Goal: Task Accomplishment & Management: Complete application form

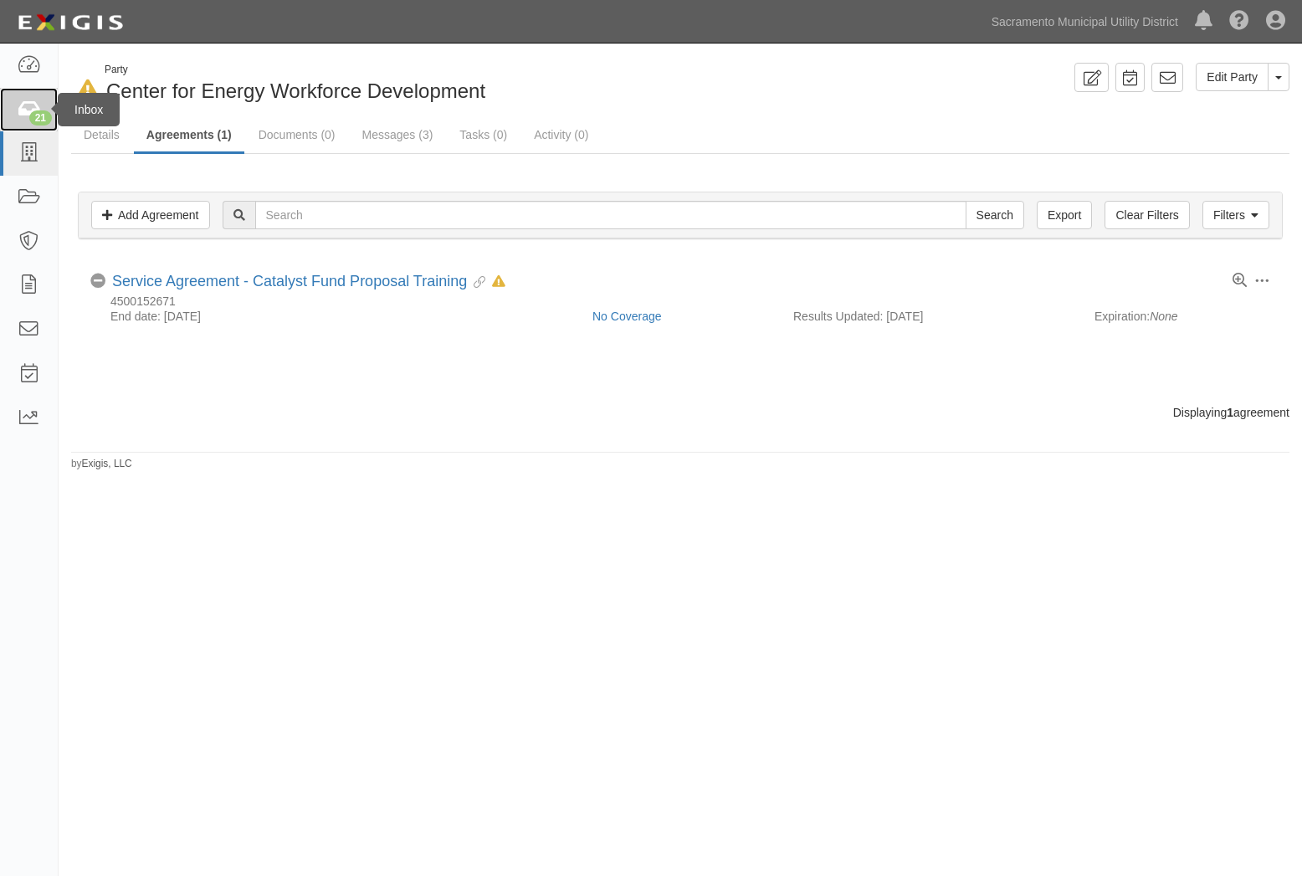
click at [38, 119] on div "21" at bounding box center [40, 117] width 23 height 15
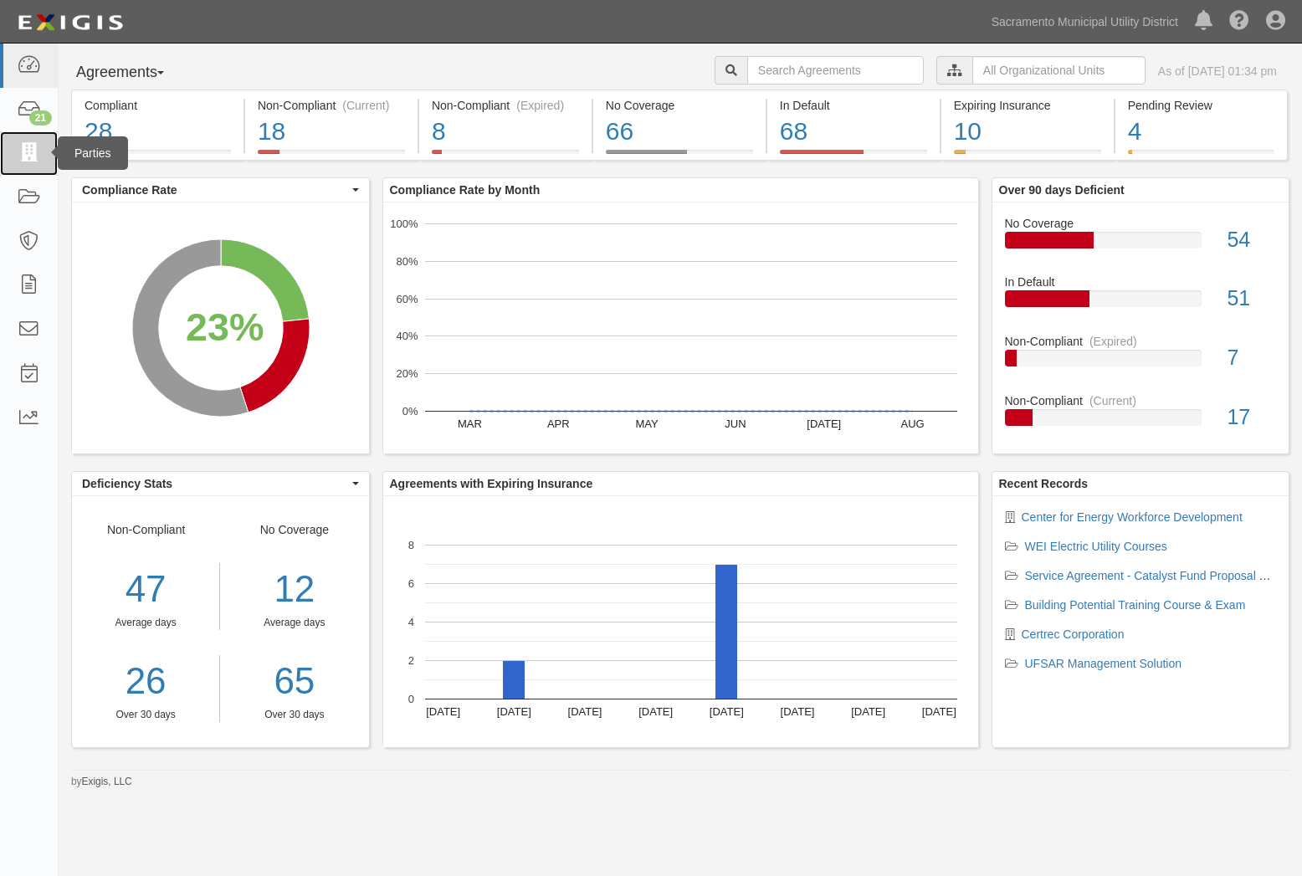
click at [31, 142] on link at bounding box center [29, 153] width 58 height 44
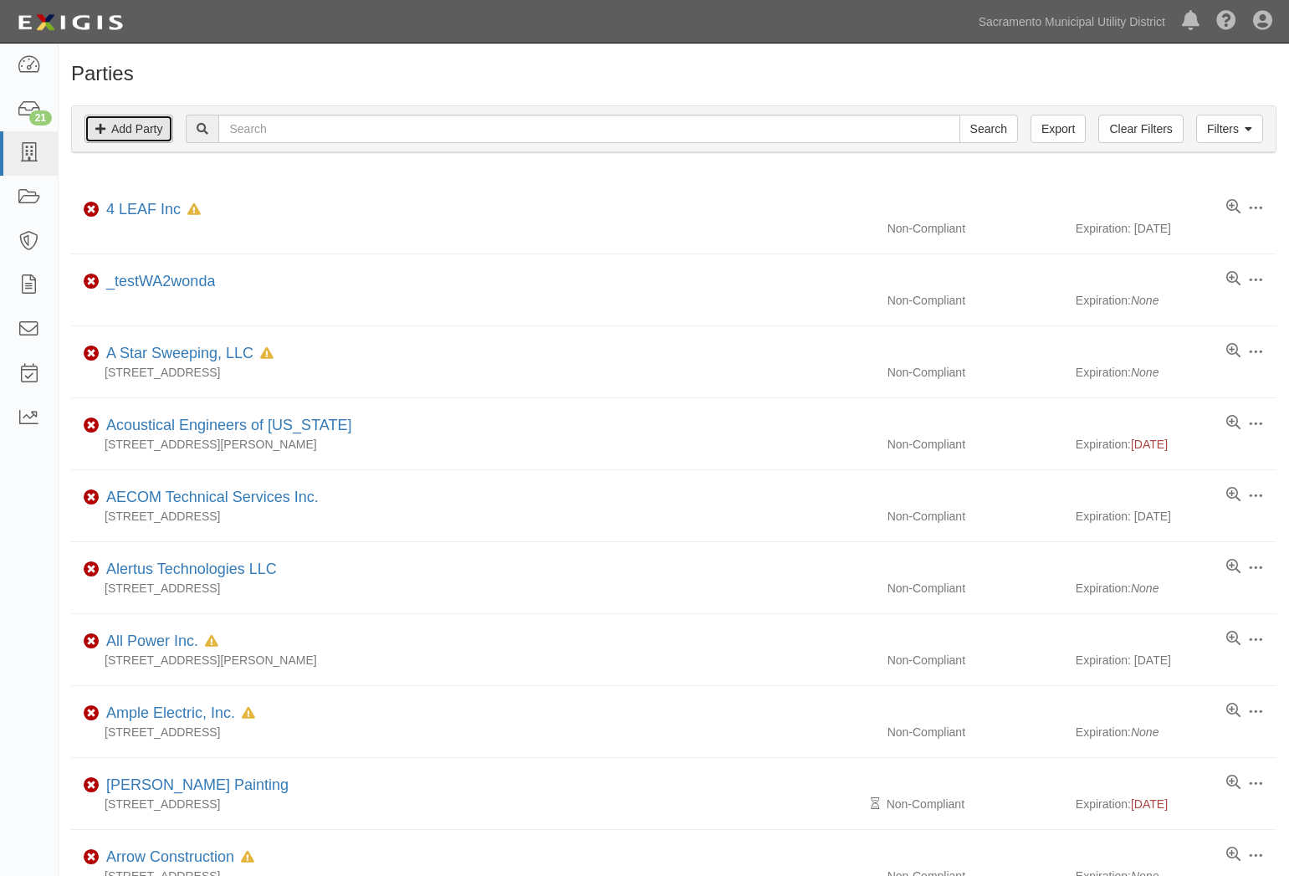
click at [113, 131] on link "Add Party" at bounding box center [129, 129] width 89 height 28
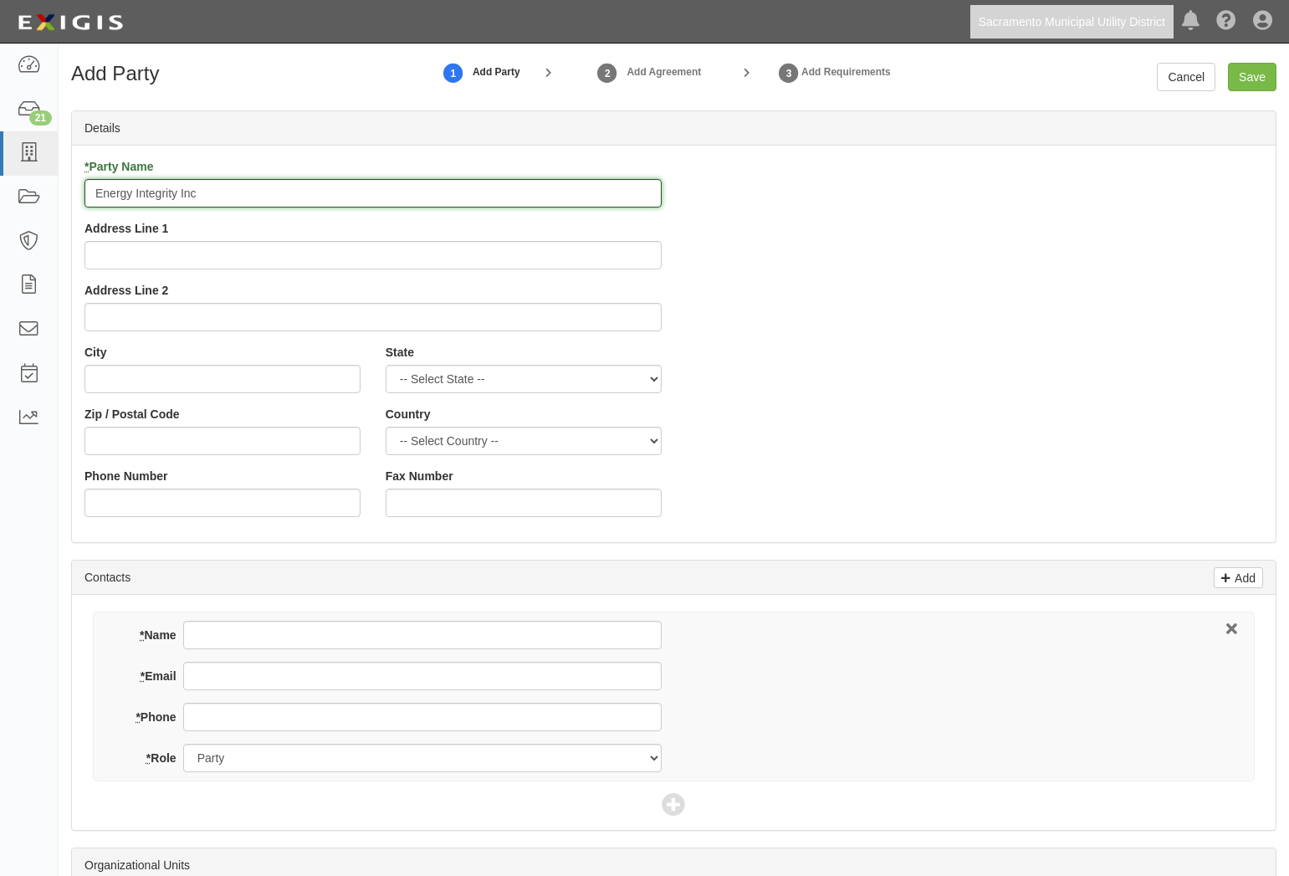
type input "Energy Integrity Inc"
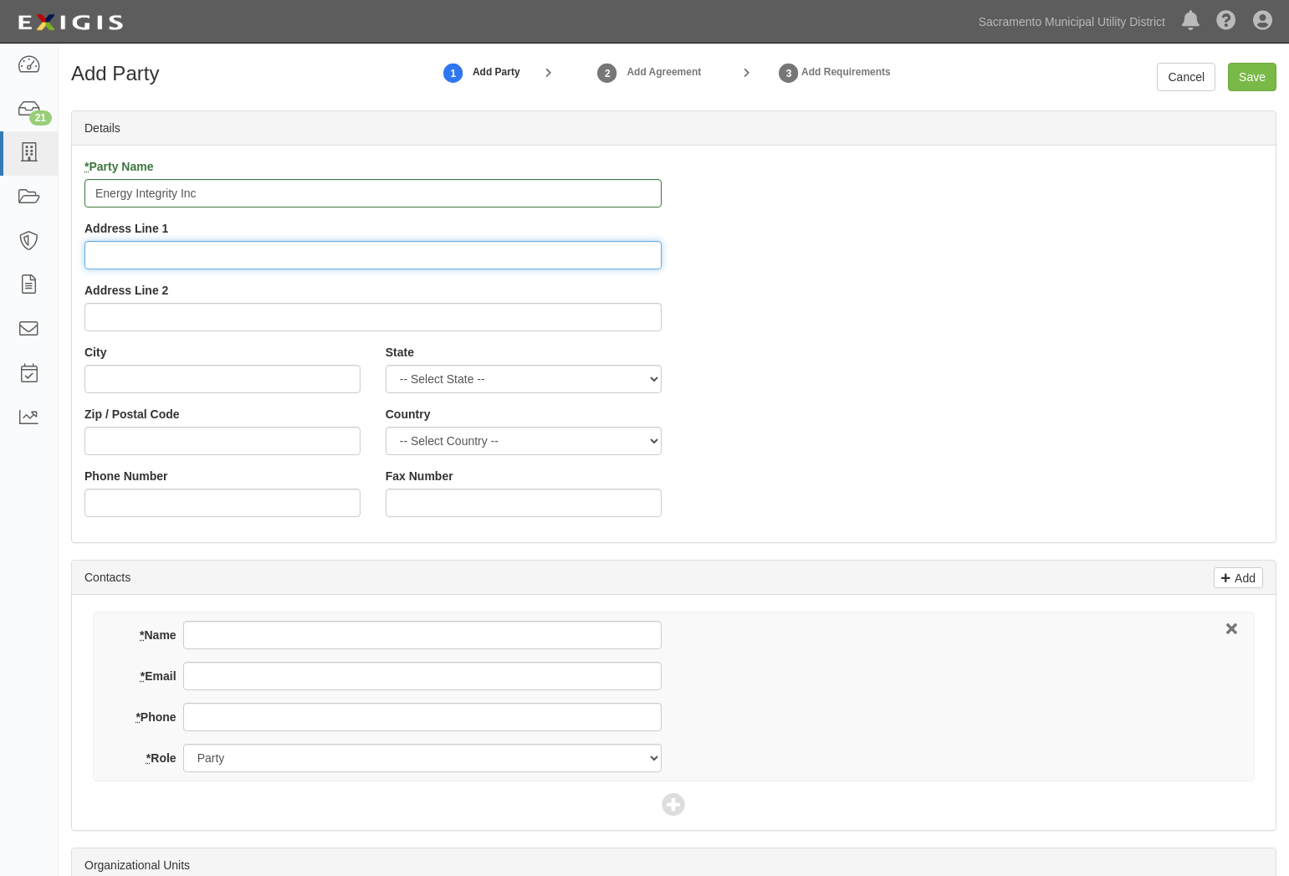
click at [156, 261] on input "Address Line 1" at bounding box center [373, 255] width 577 height 28
type input "303 Canter Court"
click at [182, 382] on input "City" at bounding box center [223, 379] width 276 height 28
type input "Fallbrook"
click at [533, 385] on select "-- Select State -- Alabama Alaska Arizona Arkansas California Colorado Connecti…" at bounding box center [524, 379] width 276 height 28
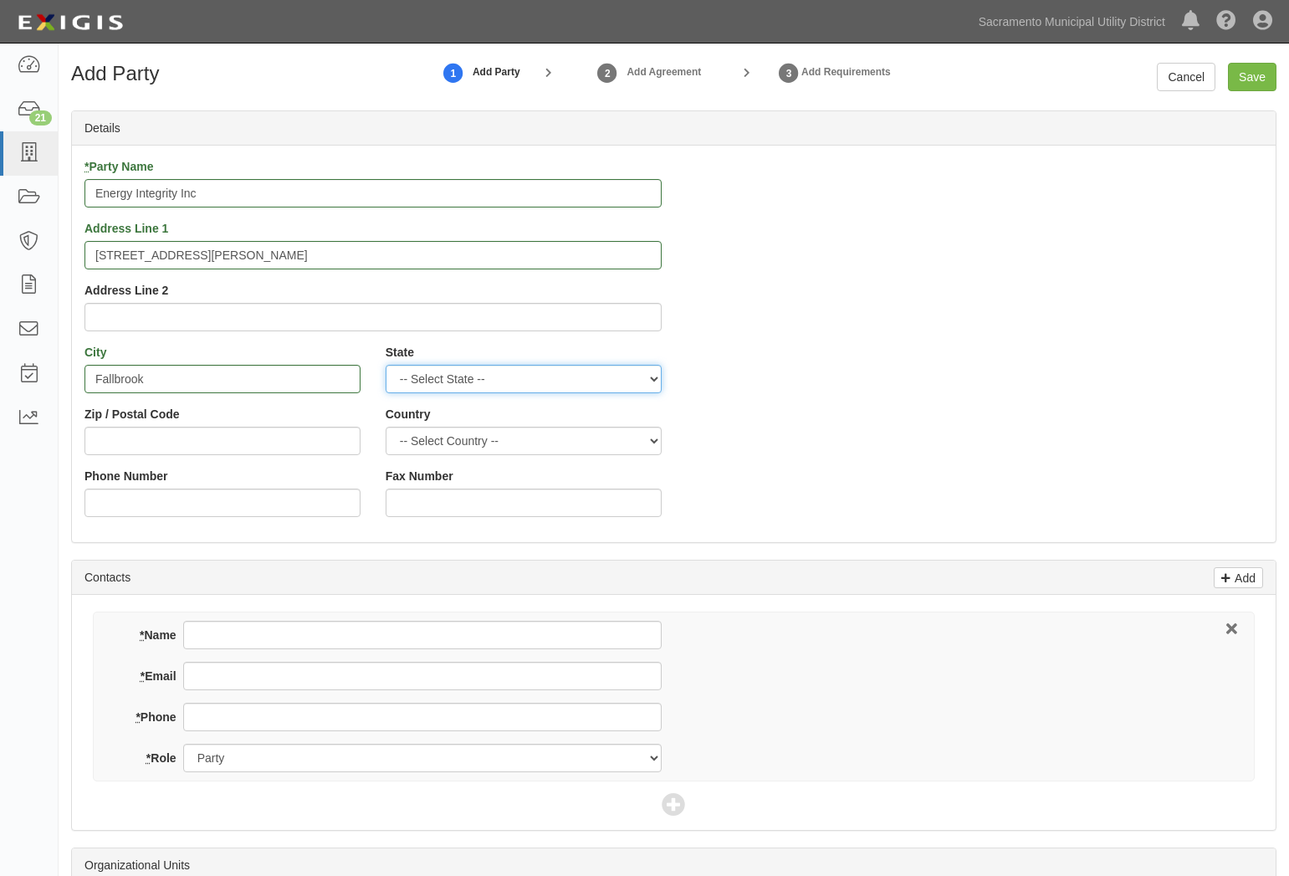
select select "CA"
click at [386, 365] on select "-- Select State -- Alabama Alaska Arizona Arkansas California Colorado Connecti…" at bounding box center [524, 379] width 276 height 28
click at [213, 436] on input "Zip / Postal Code" at bounding box center [223, 441] width 276 height 28
type input "92028"
click at [965, 479] on div "* Party Name Energy Integrity Inc Address Line 1 303 Canter Court Address Line …" at bounding box center [674, 344] width 1204 height 372
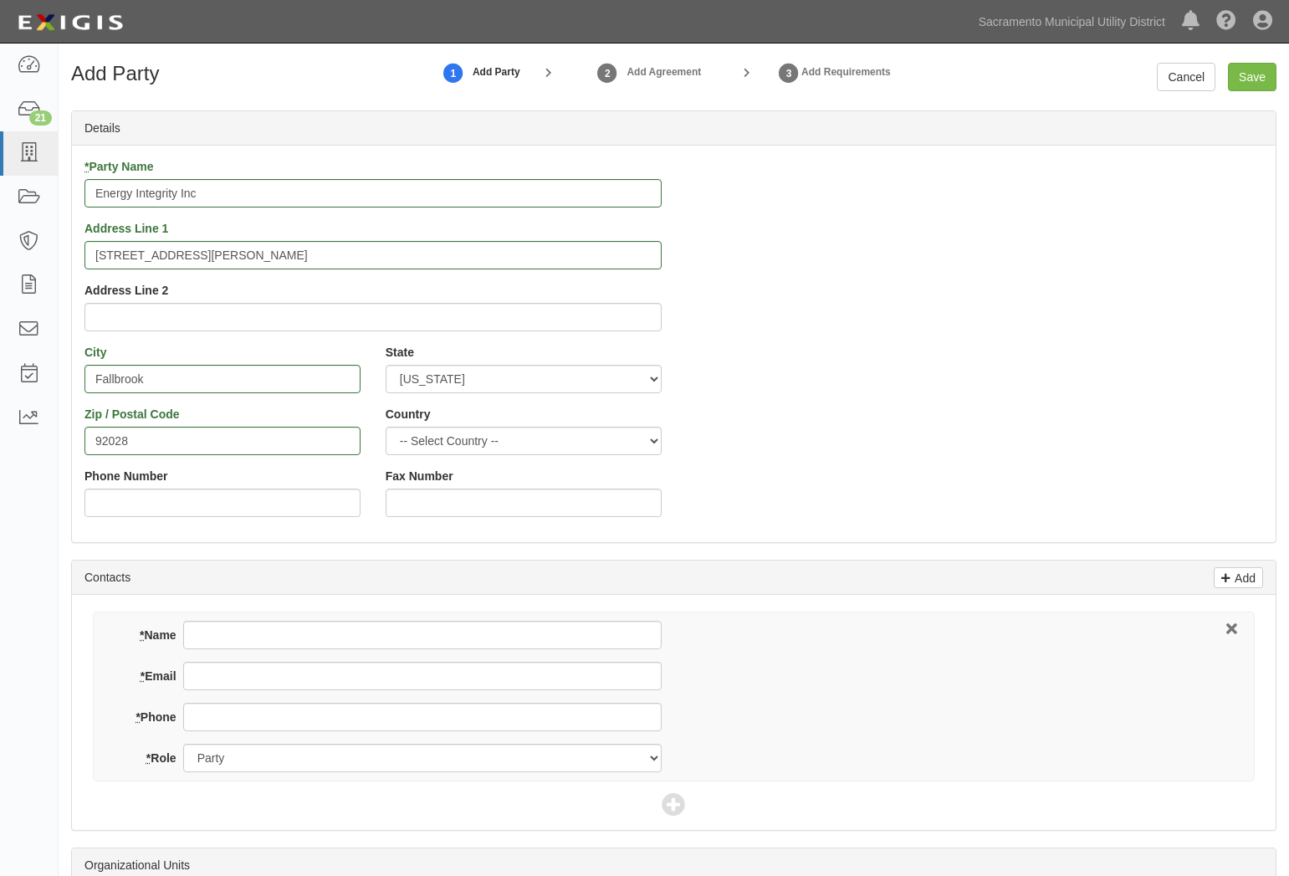
click at [413, 649] on div "* Name" at bounding box center [392, 641] width 539 height 41
click at [428, 637] on input "* Name" at bounding box center [422, 635] width 479 height 28
click at [202, 633] on input "* Name" at bounding box center [422, 635] width 479 height 28
type input "Spencer Rosen"
click at [344, 679] on input "* Email" at bounding box center [422, 676] width 479 height 28
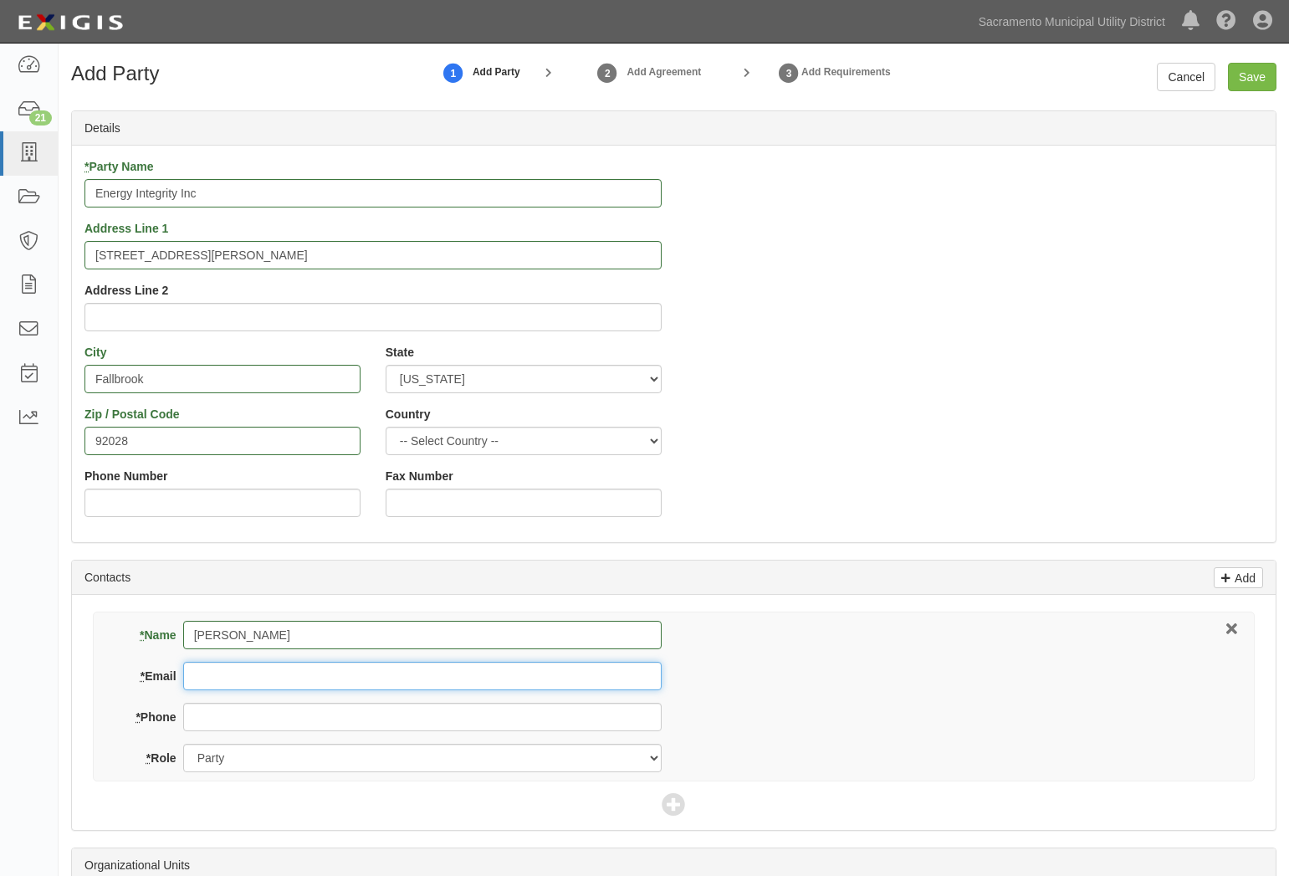
paste input "spencer@homeenergyacademy.com"
type input "spencer@homeenergyacademy.com"
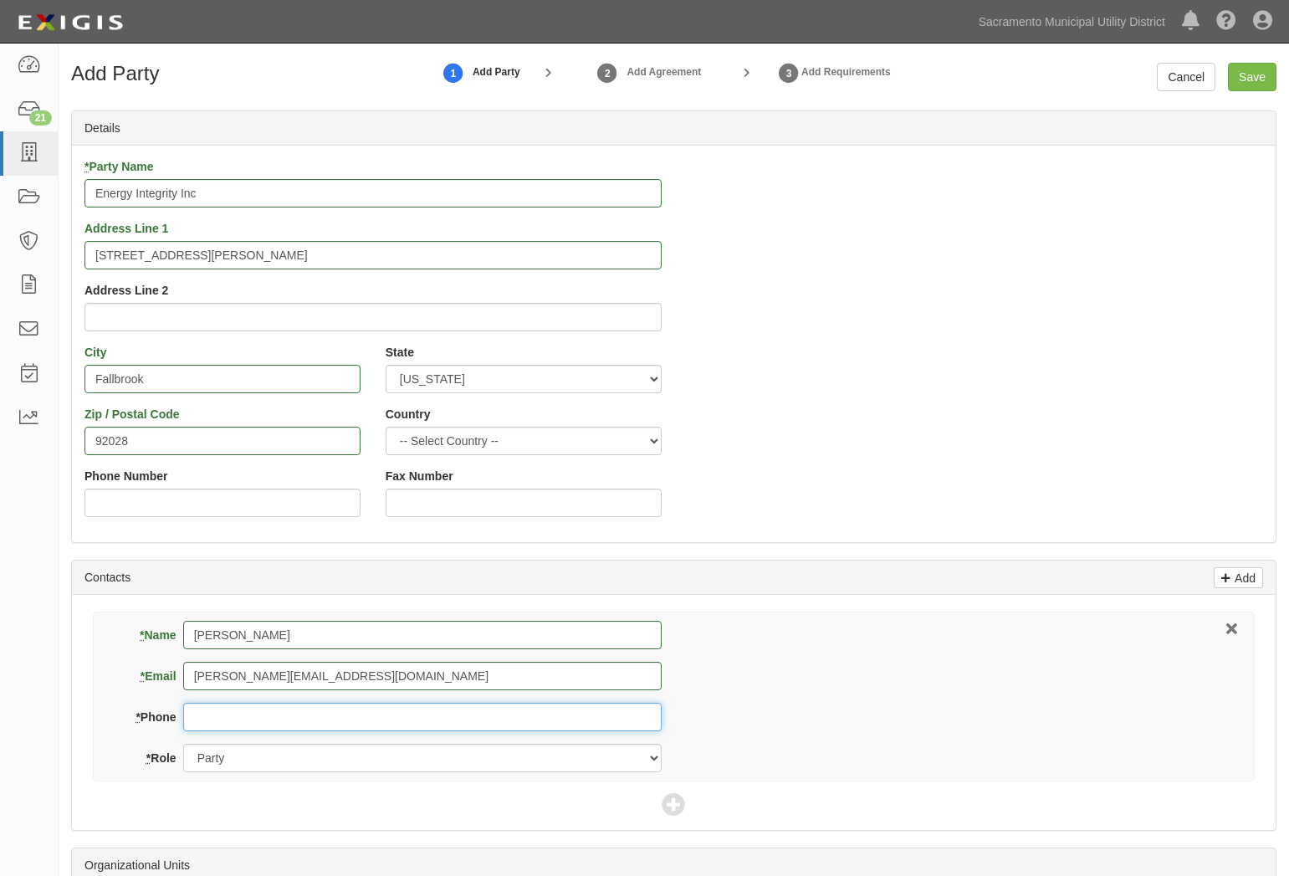
drag, startPoint x: 332, startPoint y: 711, endPoint x: 354, endPoint y: 710, distance: 21.8
click at [332, 711] on input "* Phone" at bounding box center [422, 717] width 479 height 28
type input "760-525-2669"
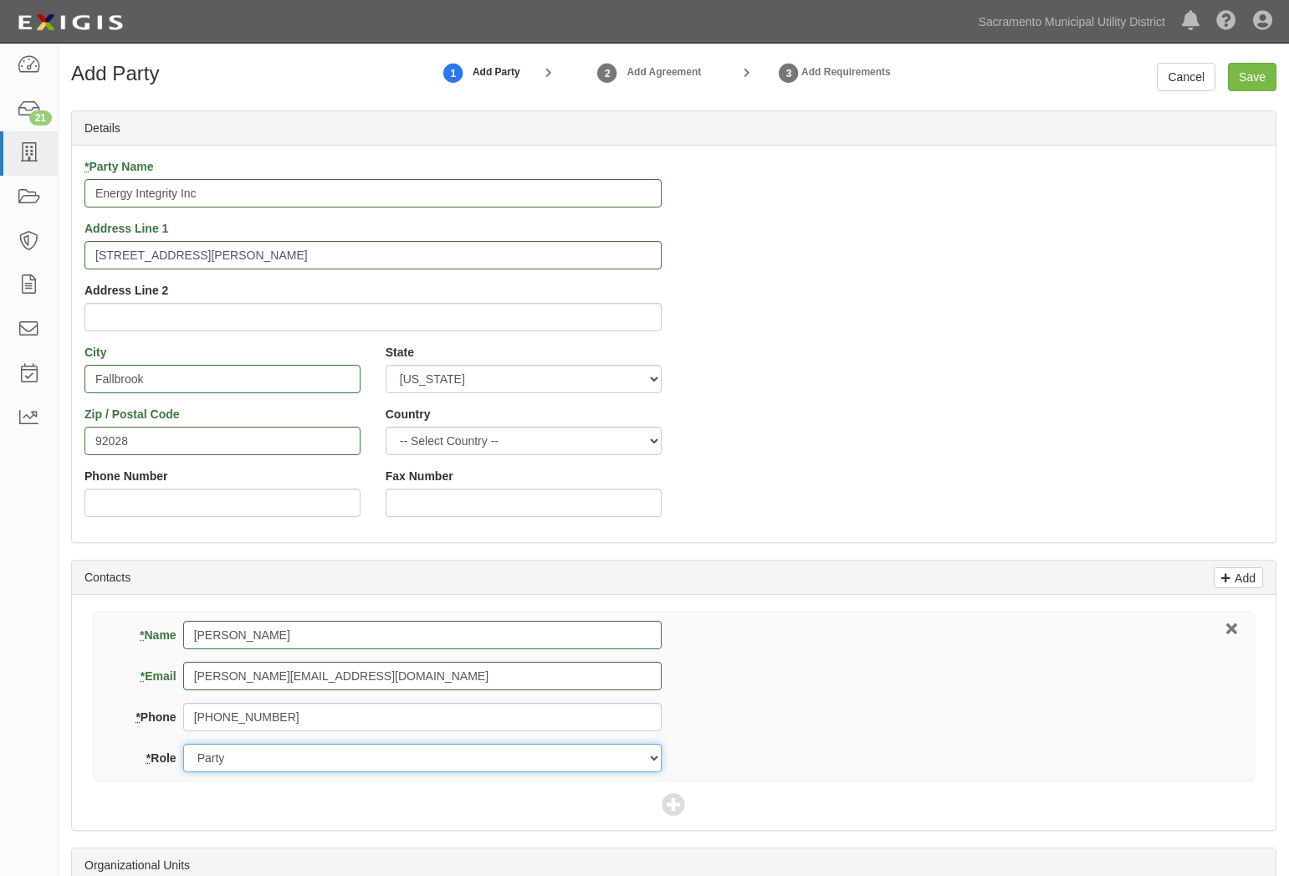
click at [356, 757] on select "Party Broker Other" at bounding box center [422, 758] width 479 height 28
click at [997, 680] on div "* Name Spencer Rosen * Email spencer@homeenergyacademy.com * Phone 760-525-2669…" at bounding box center [674, 697] width 1162 height 170
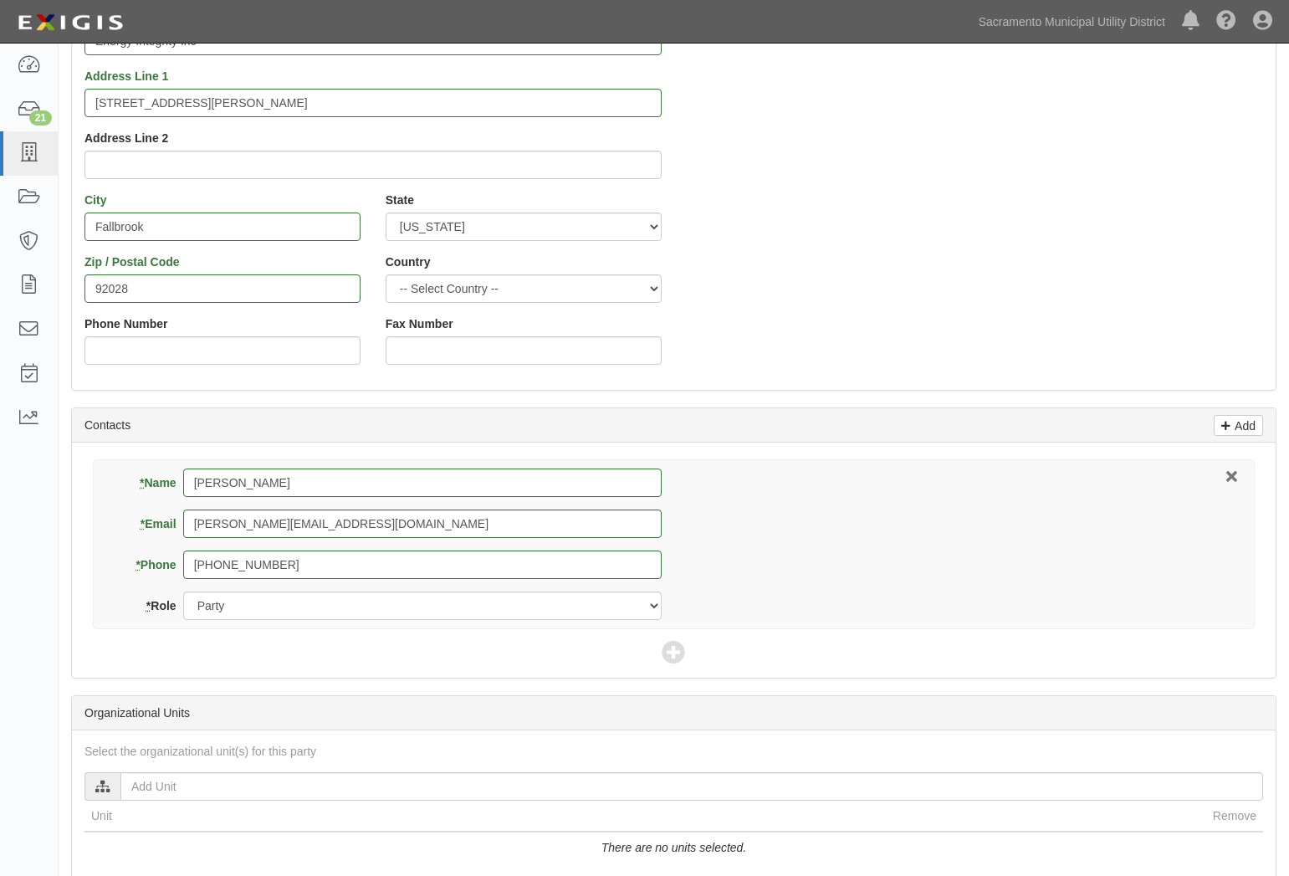
scroll to position [374, 0]
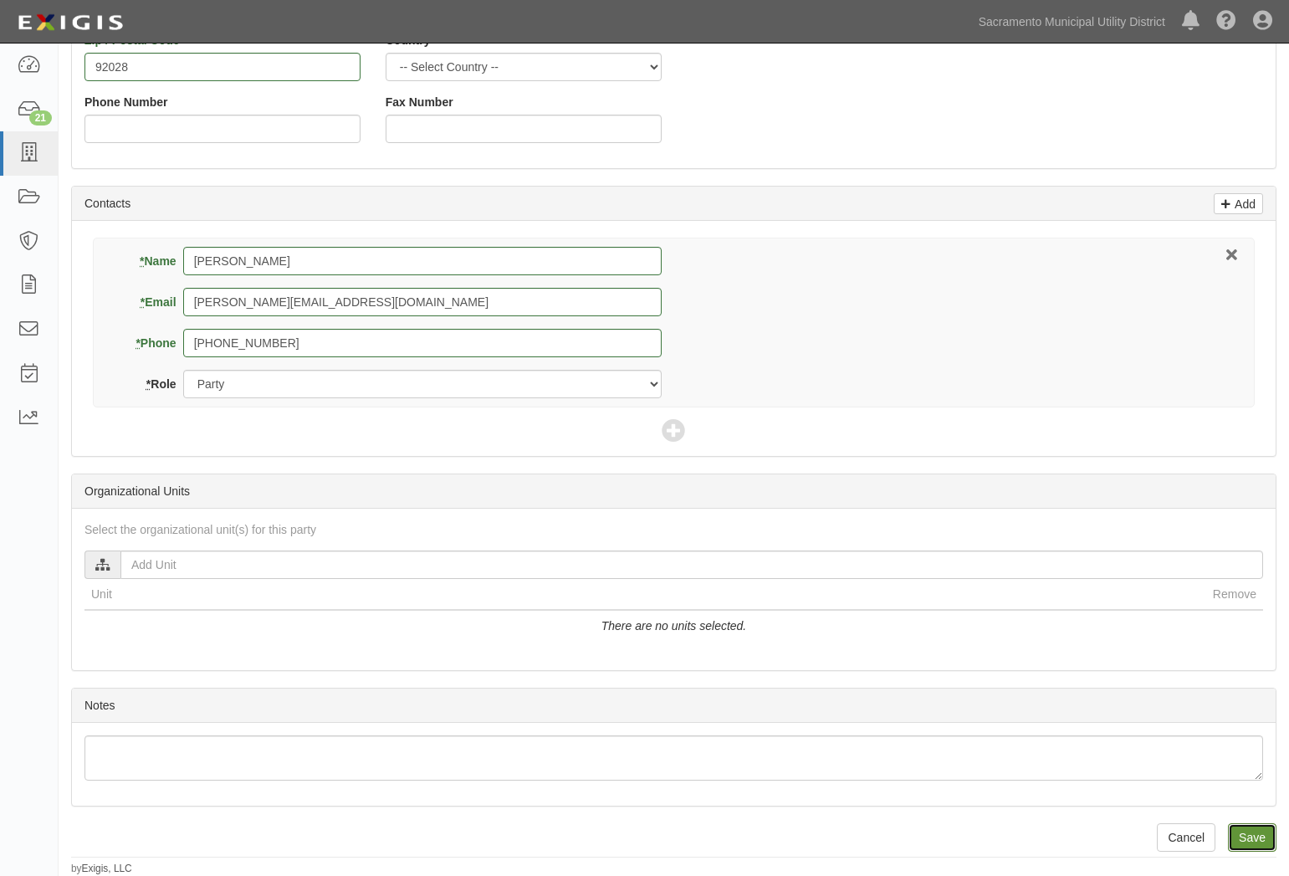
click at [1261, 834] on input "Save" at bounding box center [1252, 837] width 49 height 28
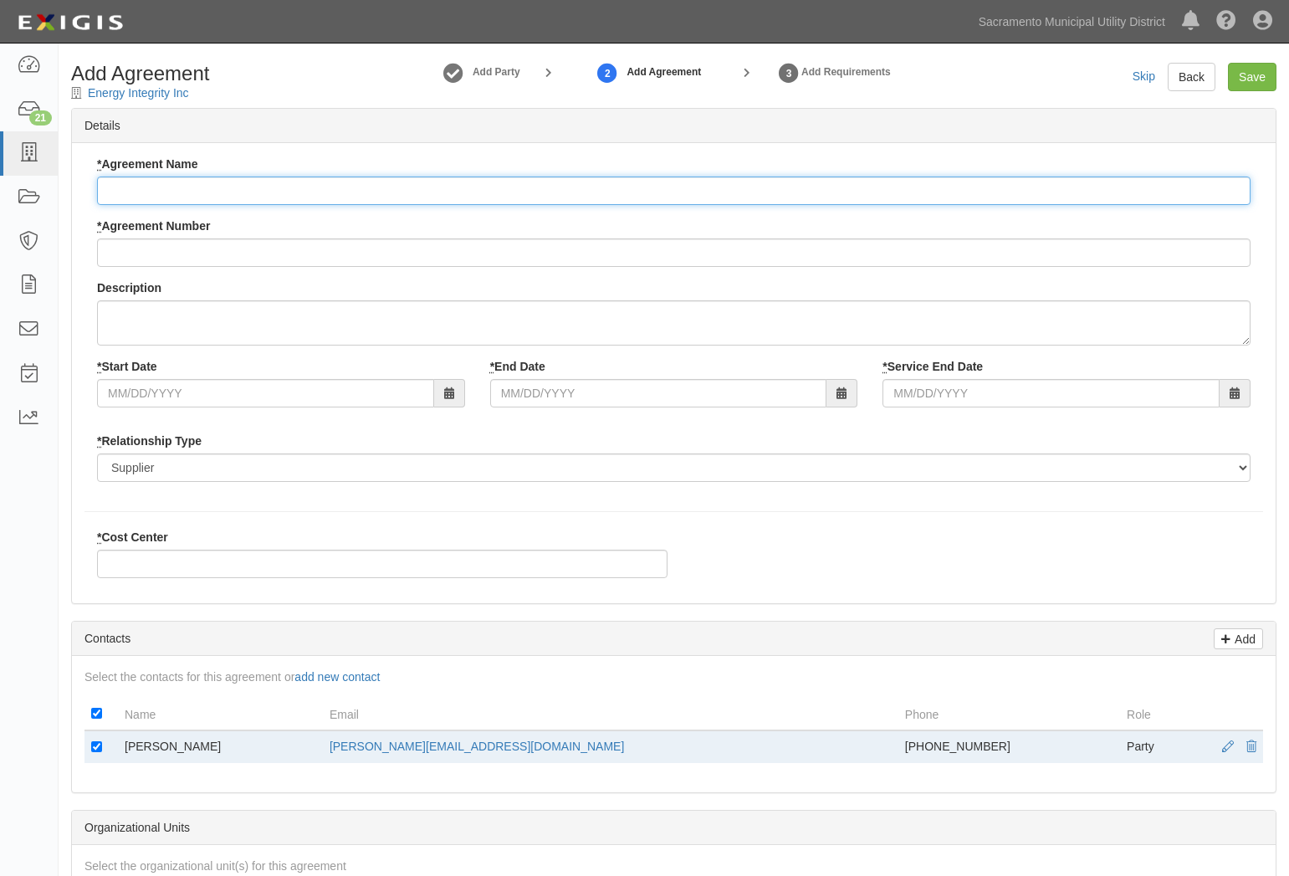
click at [153, 187] on input "* Agreement Name" at bounding box center [674, 191] width 1154 height 28
type input "Energy Integrity Educational Courses"
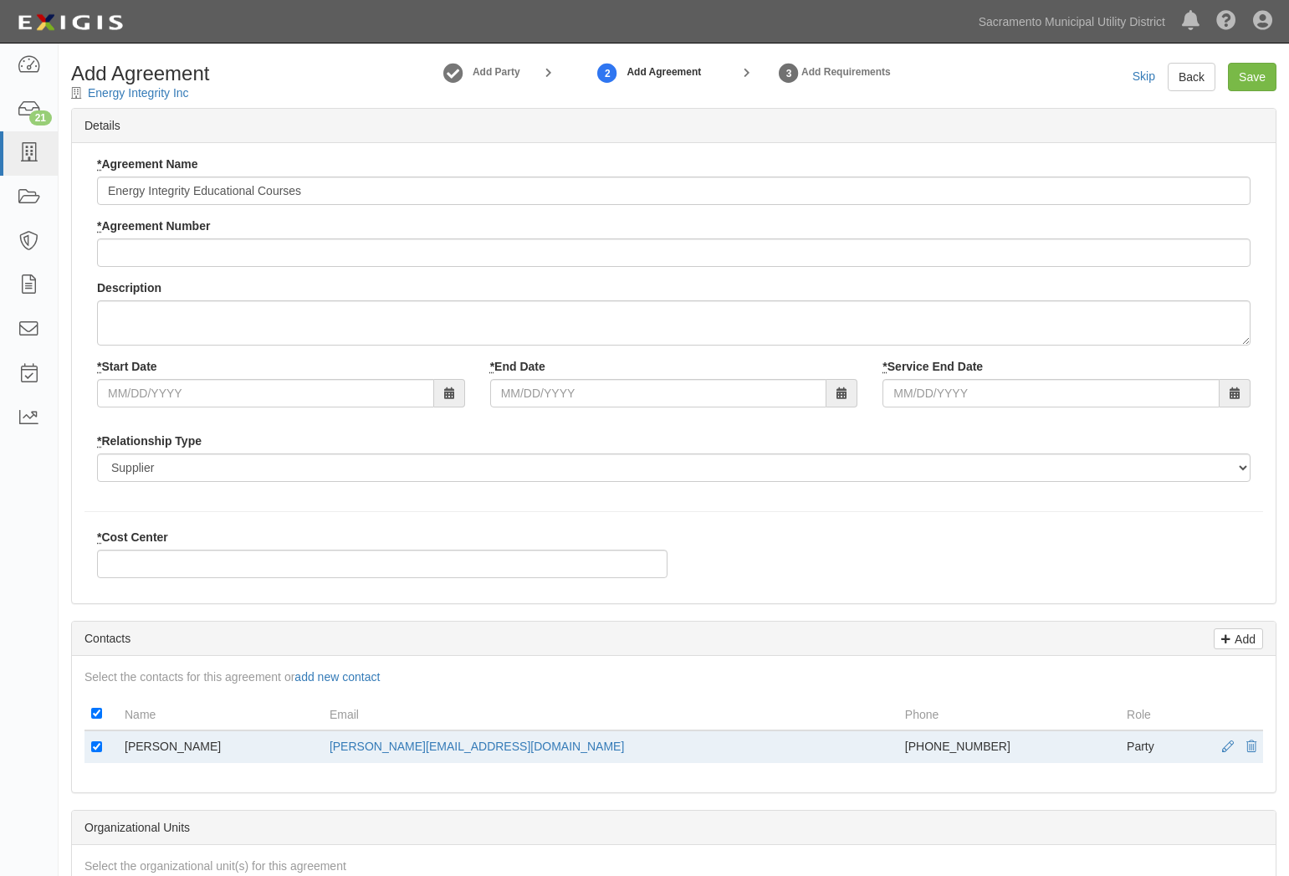
click at [187, 233] on label "* Agreement Number" at bounding box center [153, 226] width 113 height 17
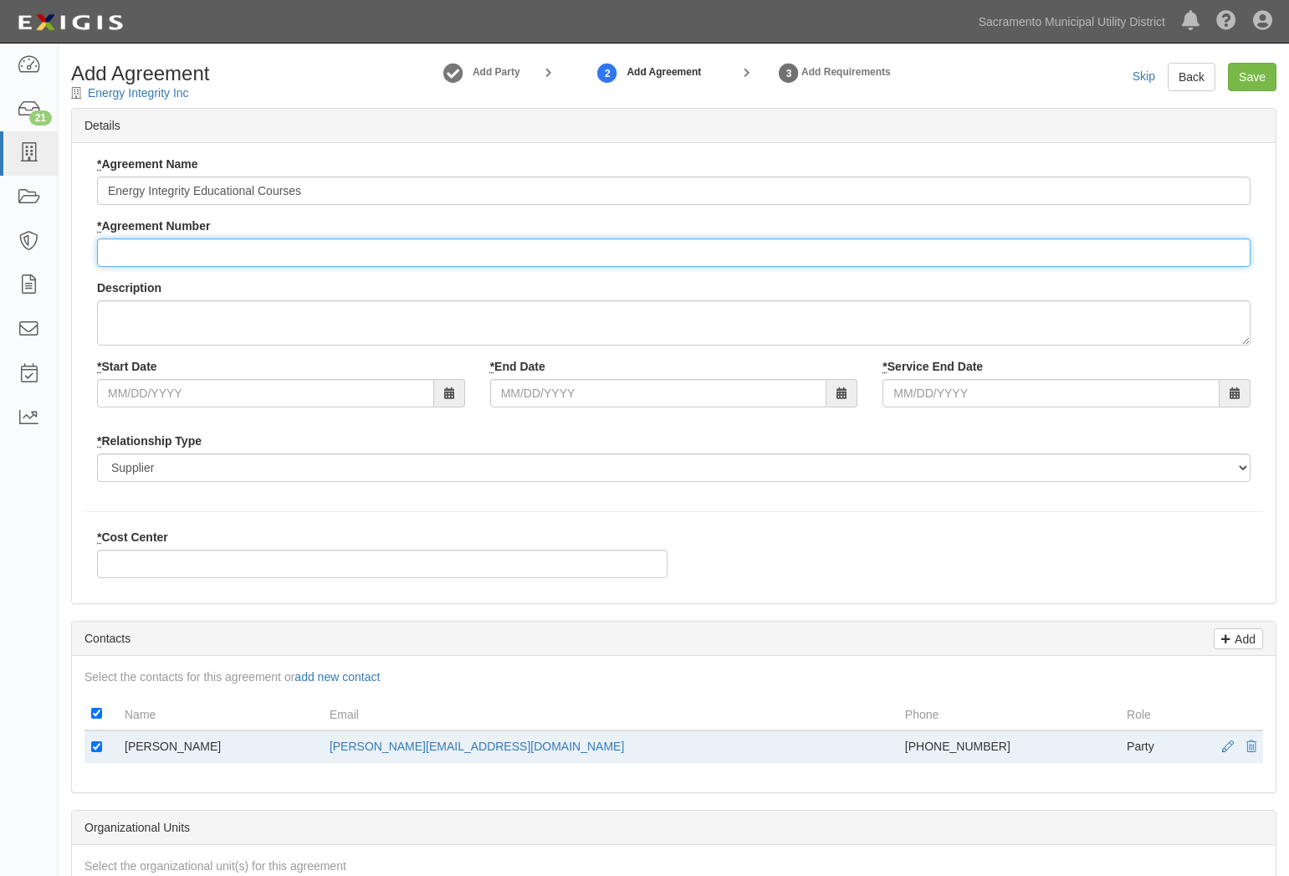
click at [187, 238] on input "* Agreement Number" at bounding box center [674, 252] width 1154 height 28
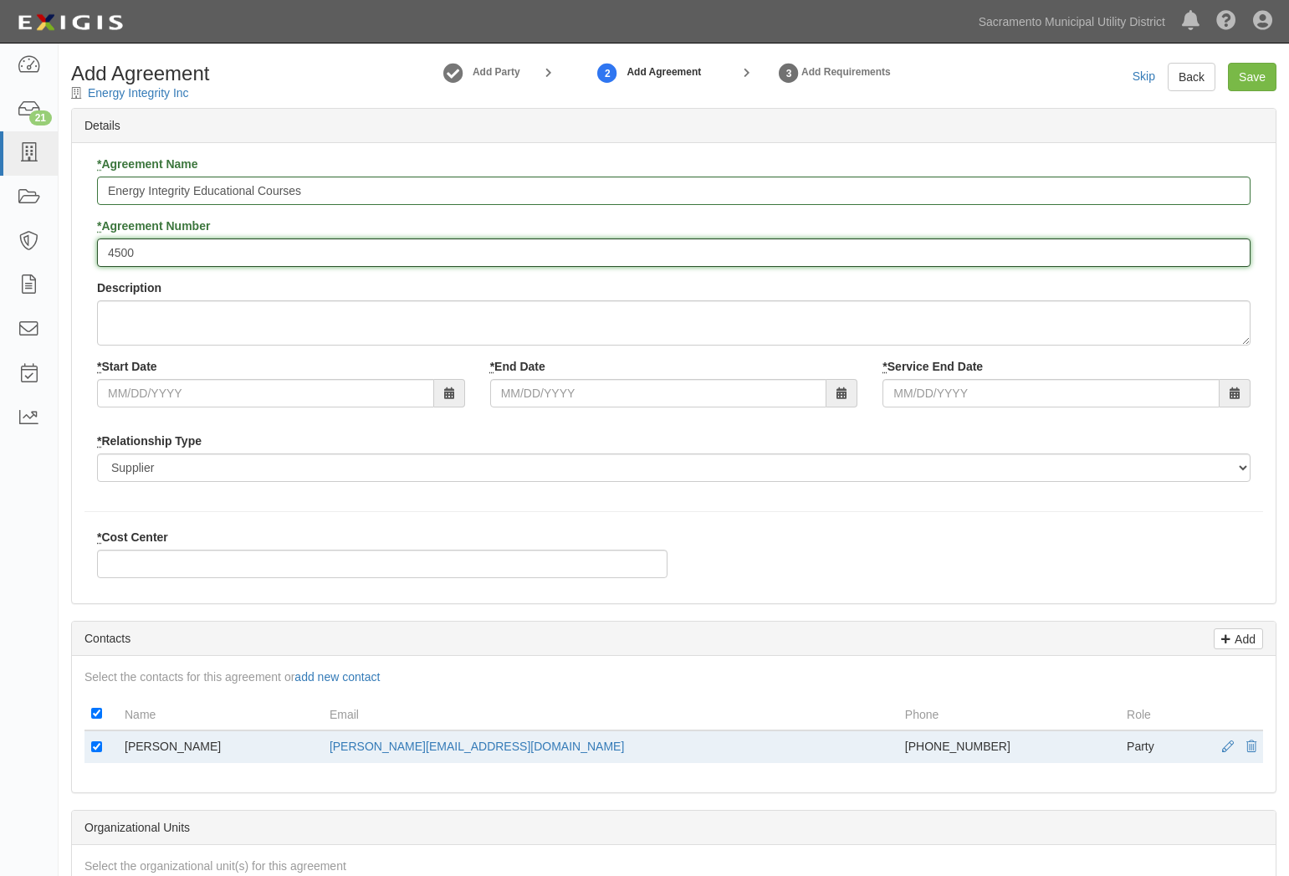
click at [172, 243] on input "4500" at bounding box center [674, 252] width 1154 height 28
type input "4500153717"
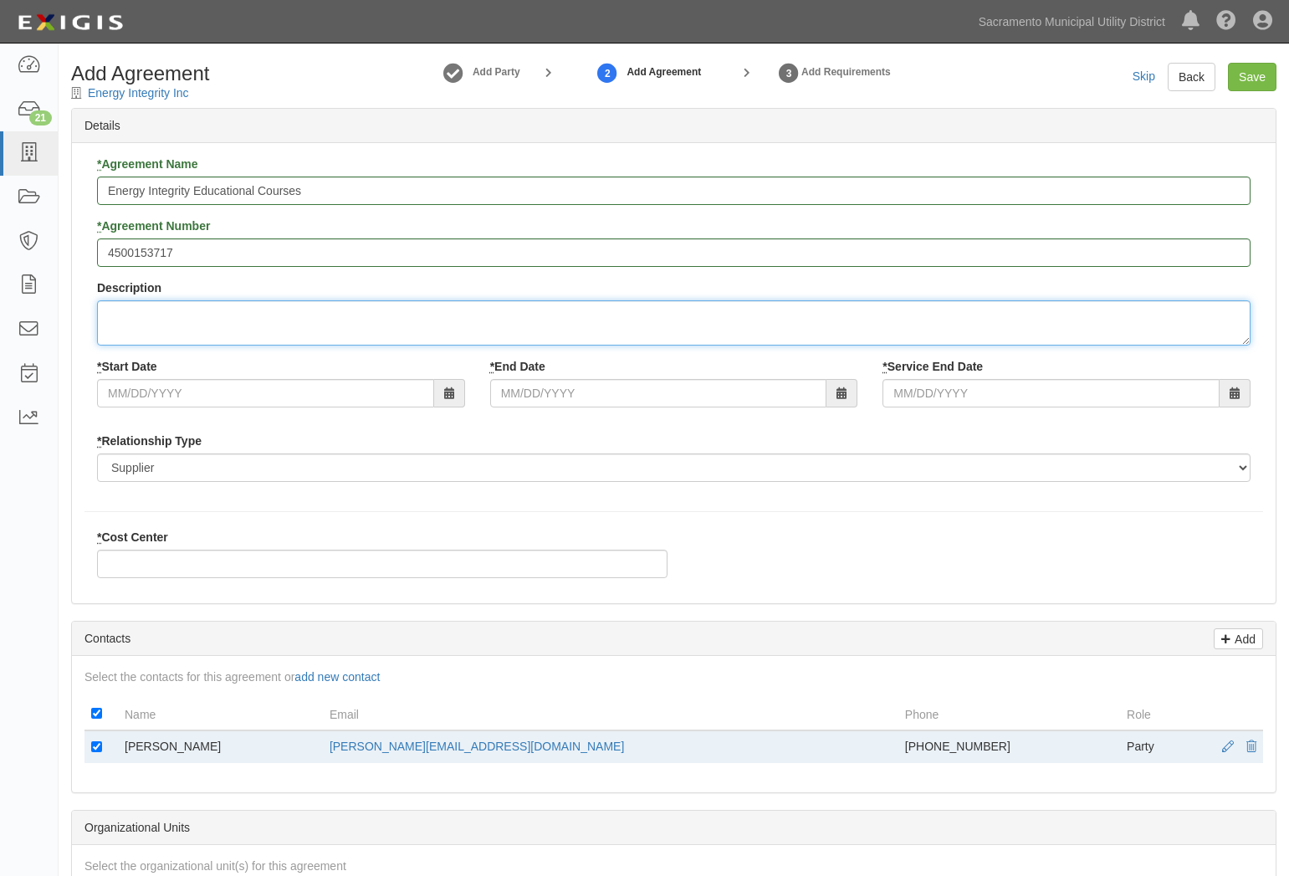
click at [134, 331] on textarea "Description" at bounding box center [674, 322] width 1154 height 45
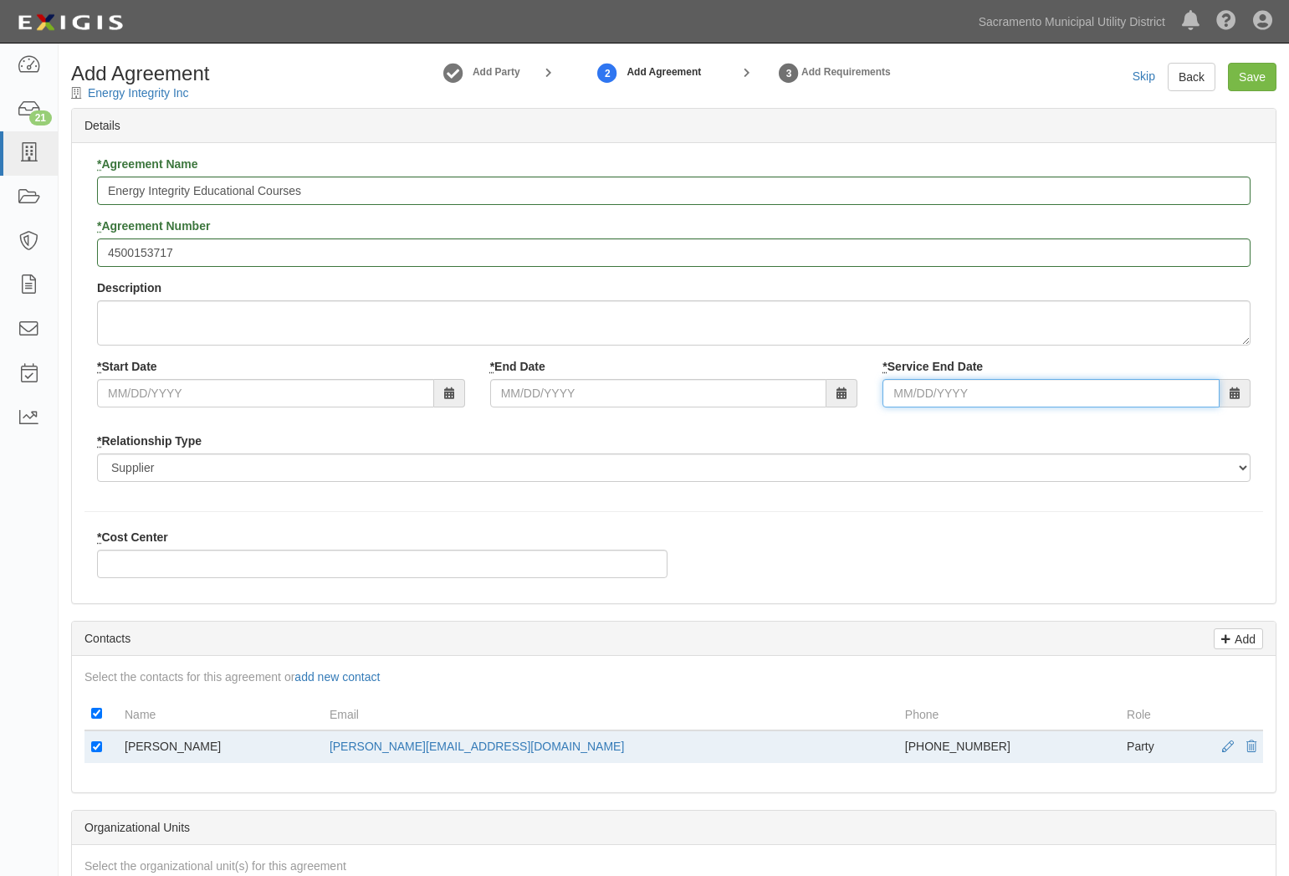
drag, startPoint x: 1044, startPoint y: 392, endPoint x: 767, endPoint y: 366, distance: 278.2
click at [1044, 392] on input "* Service End Date" at bounding box center [1051, 393] width 337 height 28
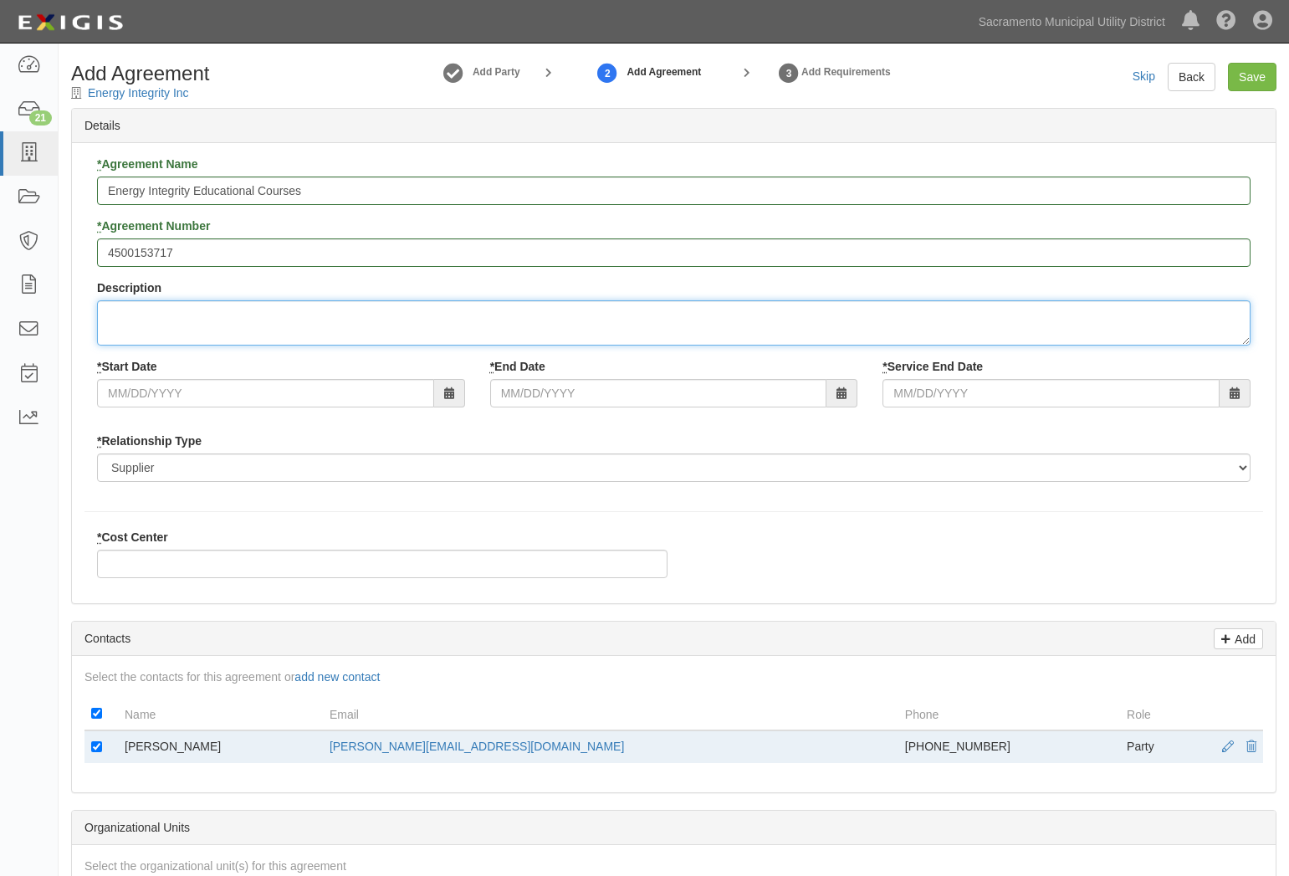
click at [193, 311] on textarea "Description" at bounding box center [674, 322] width 1154 height 45
paste textarea "Energy educational instructional services to educate SMUD’s residential, commer…"
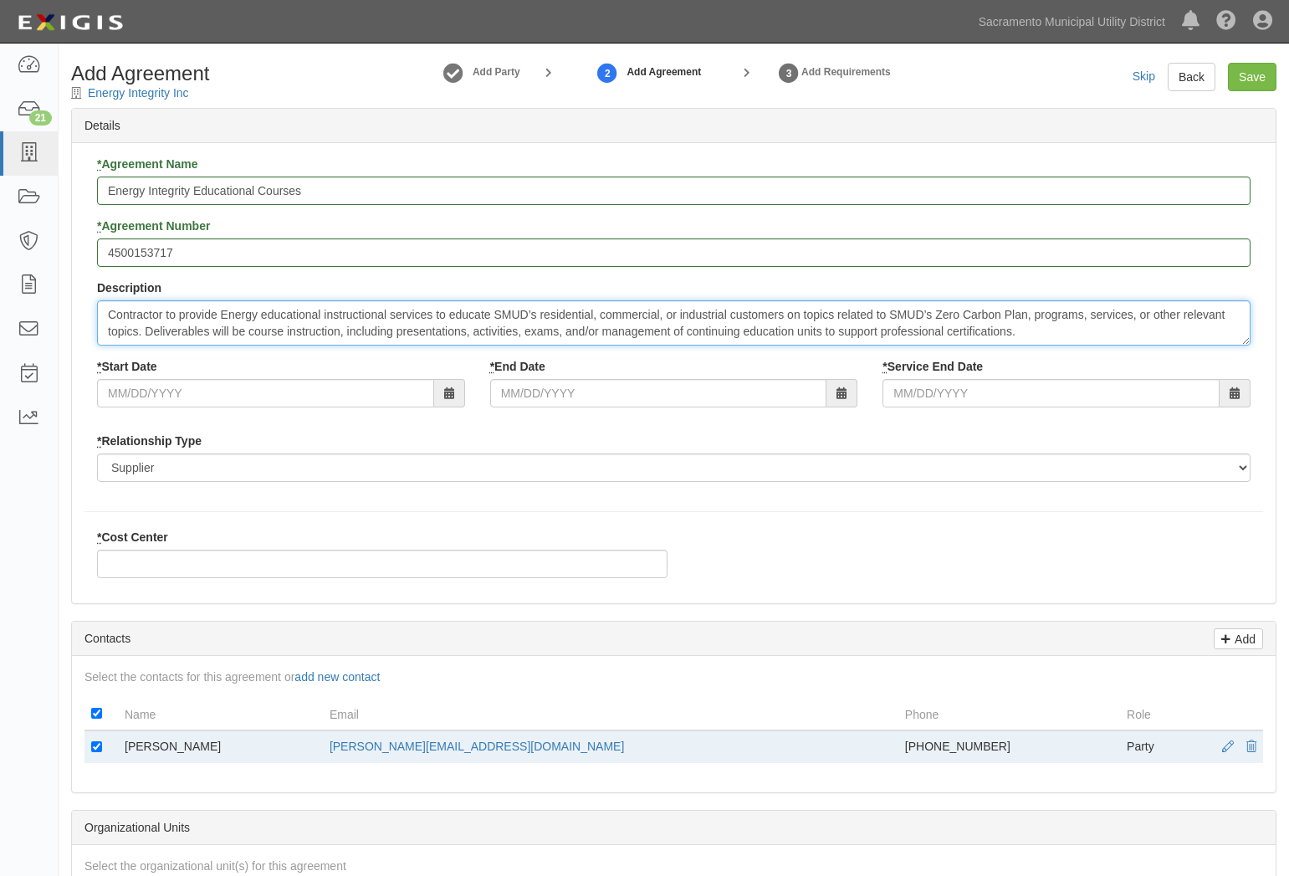
click at [226, 313] on textarea "Contractor to provide Energy educational instructional services to educate SMUD…" at bounding box center [674, 322] width 1154 height 45
type textarea "Contractor to provide energy educational instructional services to educate SMUD…"
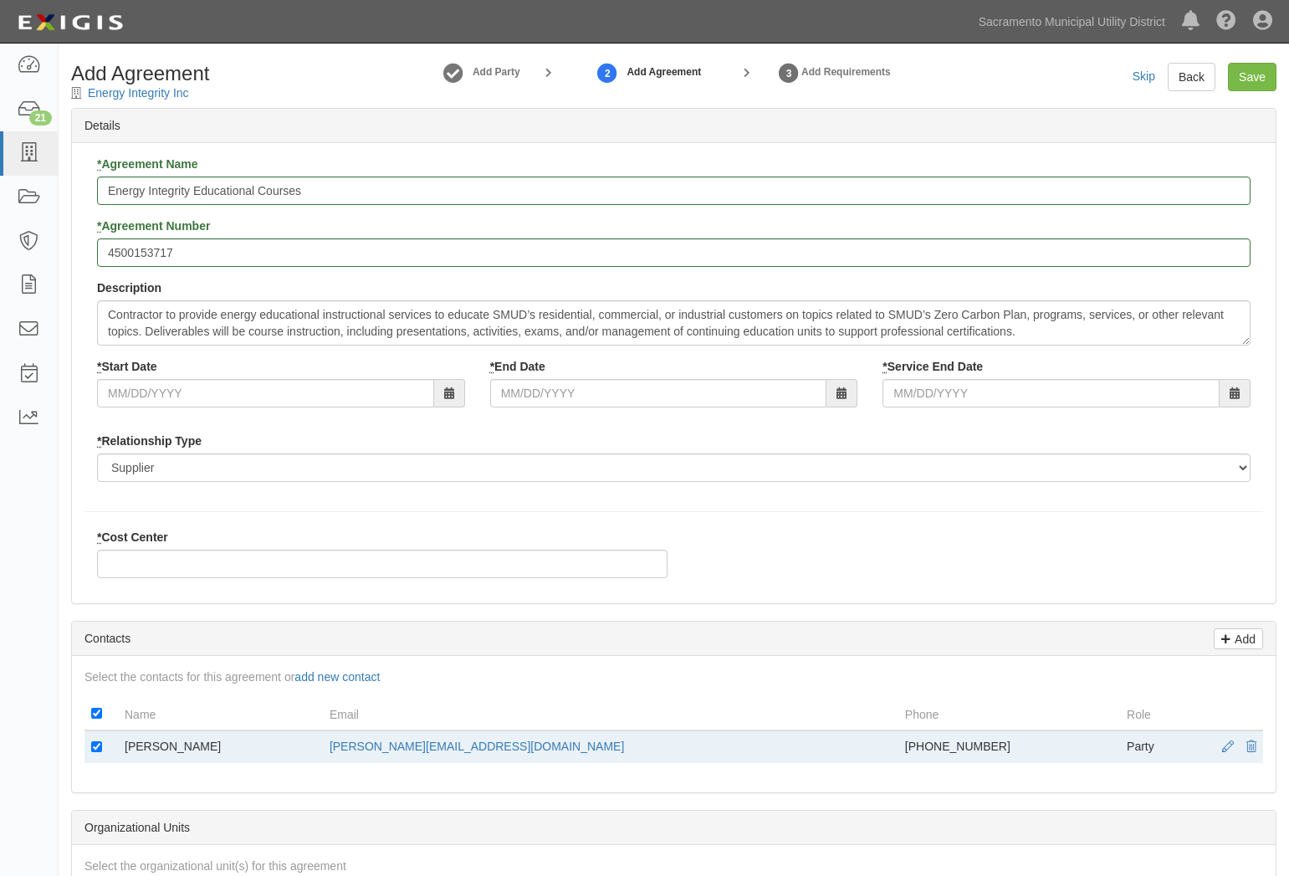
click at [464, 391] on span at bounding box center [449, 393] width 31 height 28
click at [446, 398] on icon at bounding box center [449, 394] width 10 height 12
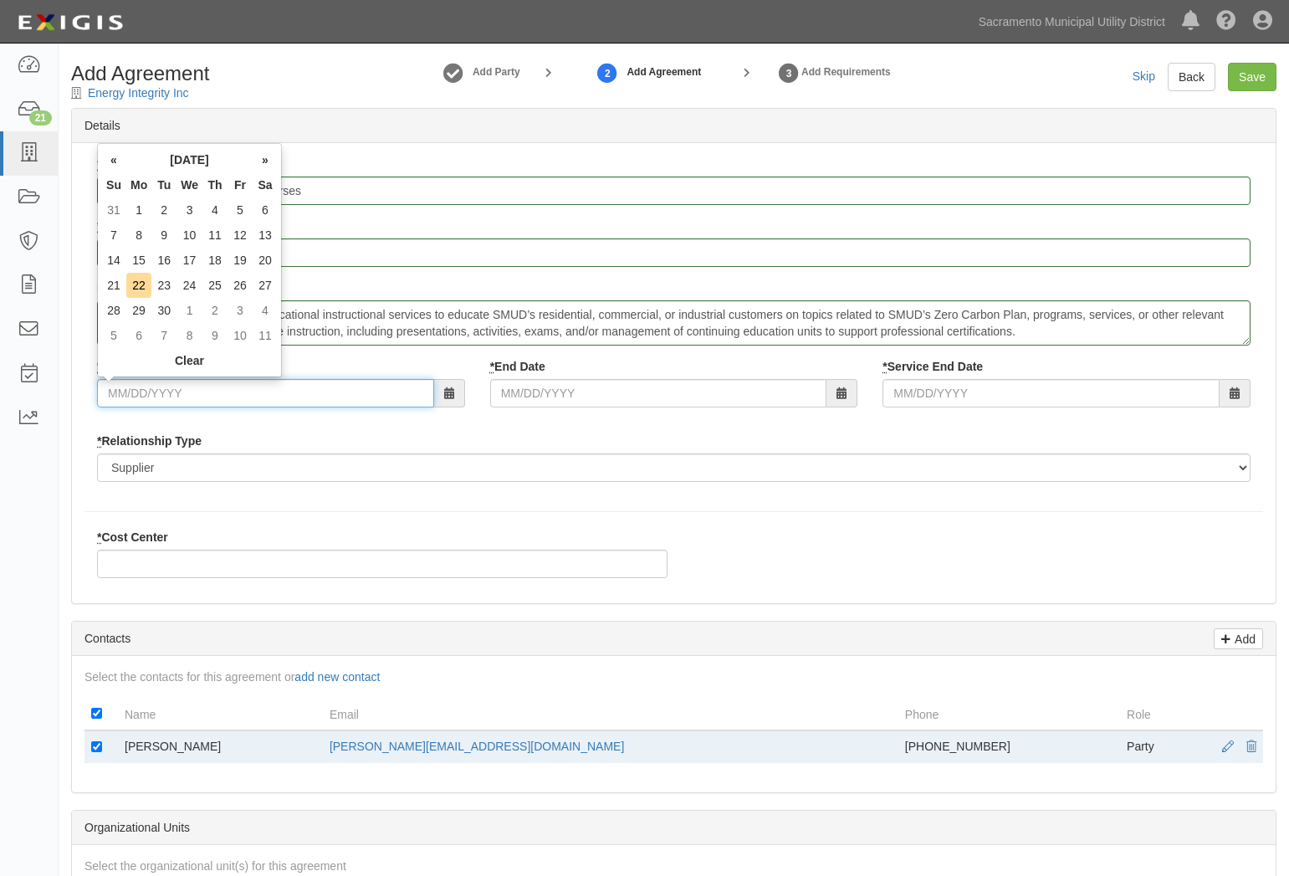
click at [328, 395] on input "* Start Date" at bounding box center [265, 393] width 337 height 28
type input "09/22/2025"
click at [559, 399] on input "* End Date" at bounding box center [658, 393] width 337 height 28
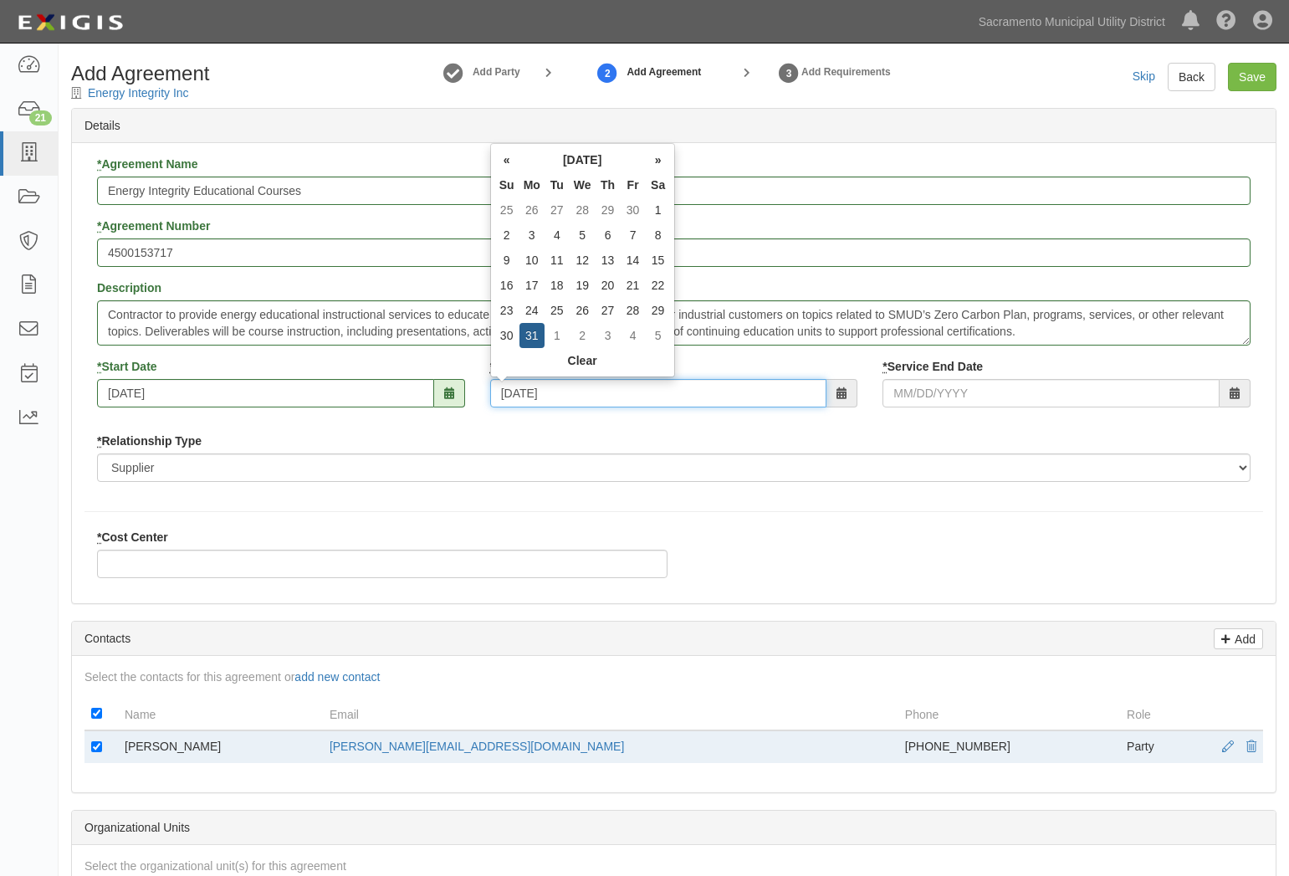
type input "07/31/2028"
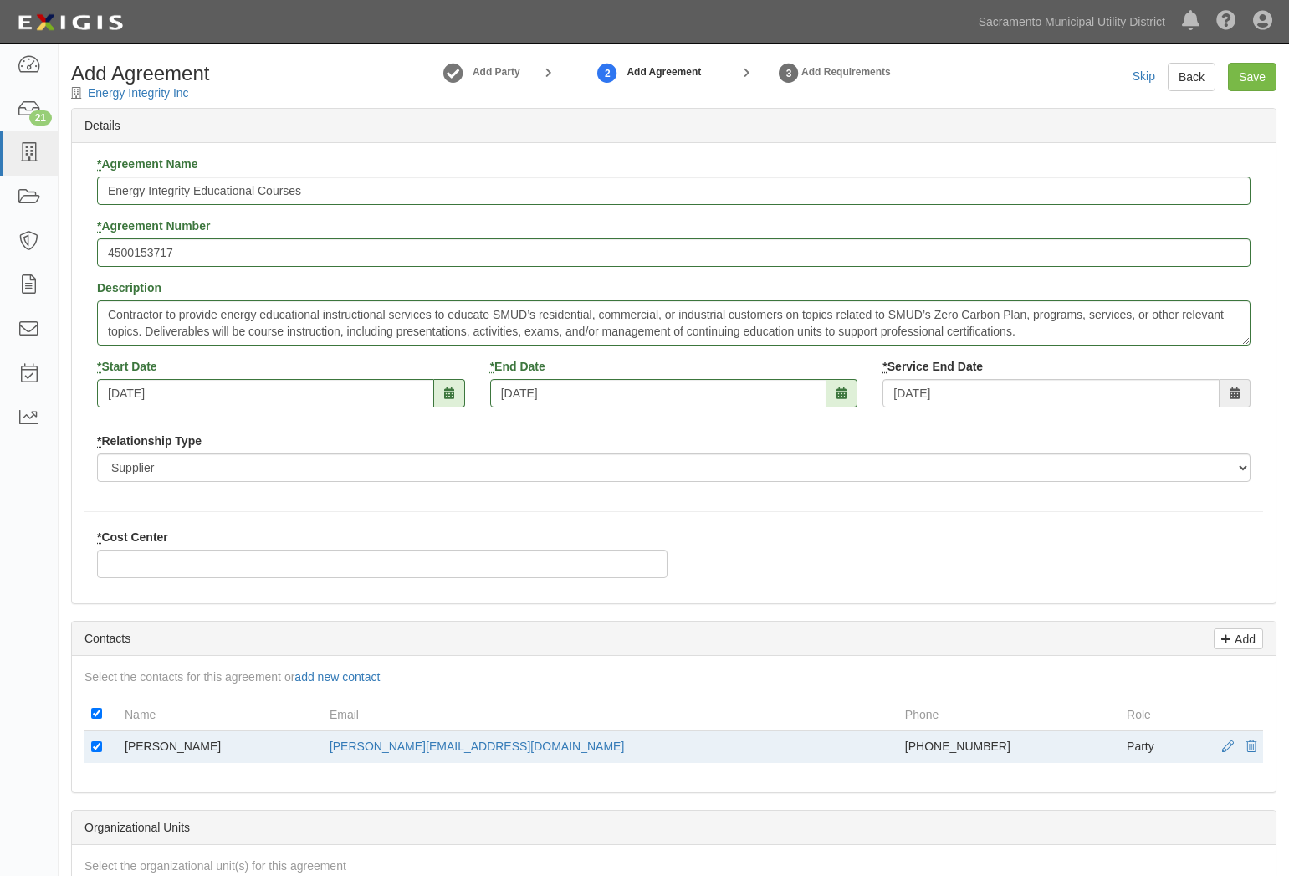
click at [352, 497] on div "* Agreement Name Energy Integrity Educational Courses * Agreement Number 450015…" at bounding box center [674, 373] width 1204 height 460
click at [316, 561] on input "* Cost Center" at bounding box center [382, 564] width 571 height 28
paste input "4005880"
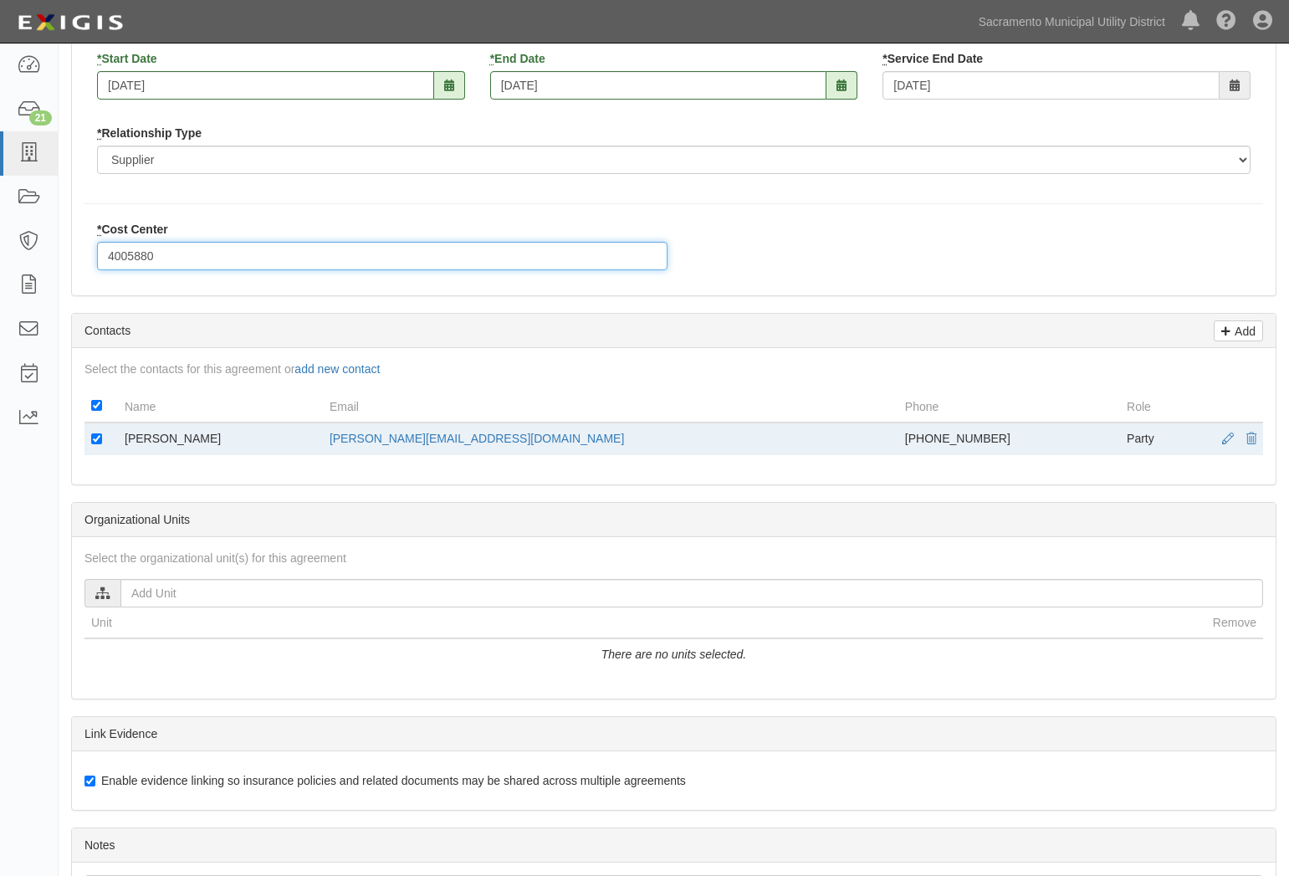
scroll to position [587, 0]
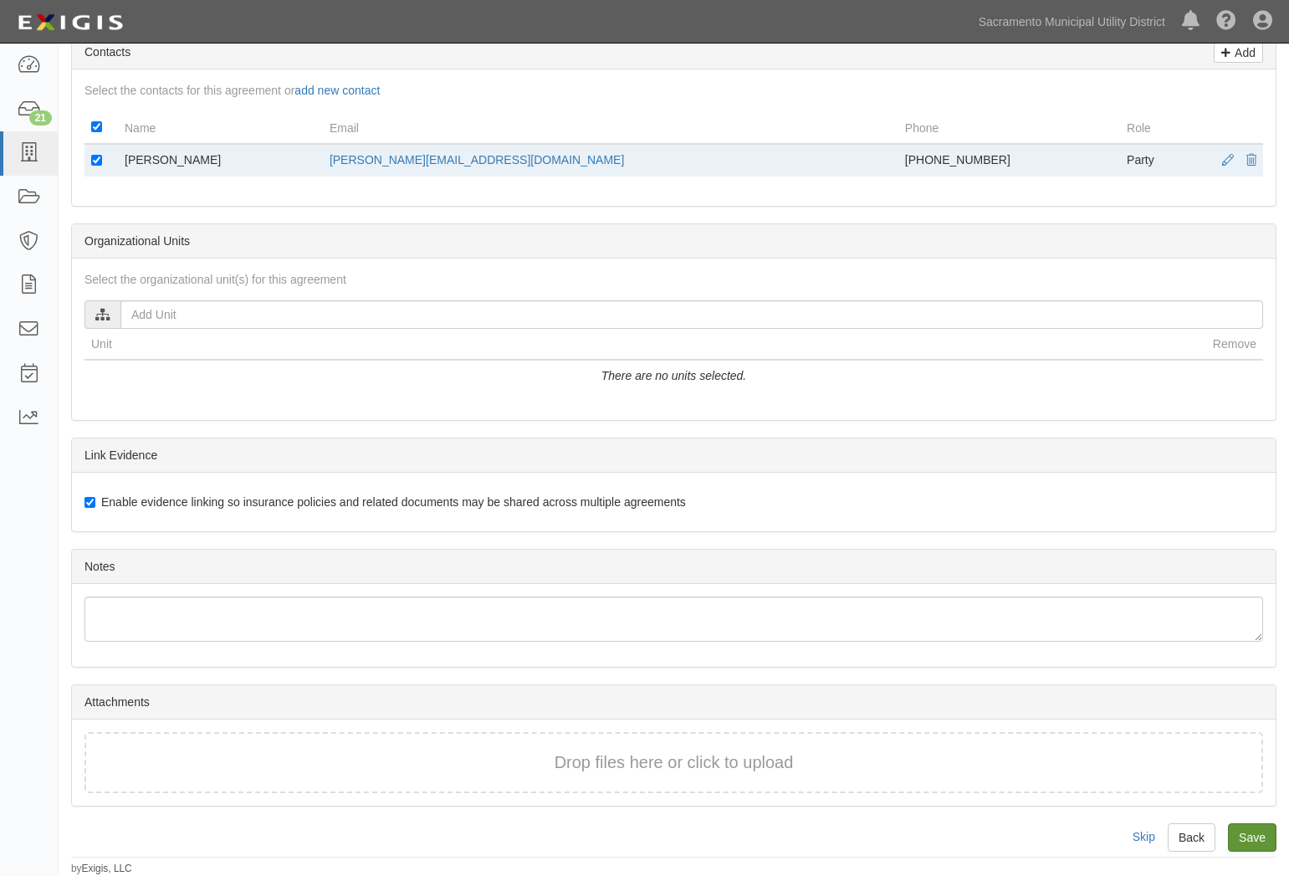
type input "4005880"
click at [1236, 835] on input "Save" at bounding box center [1252, 837] width 49 height 28
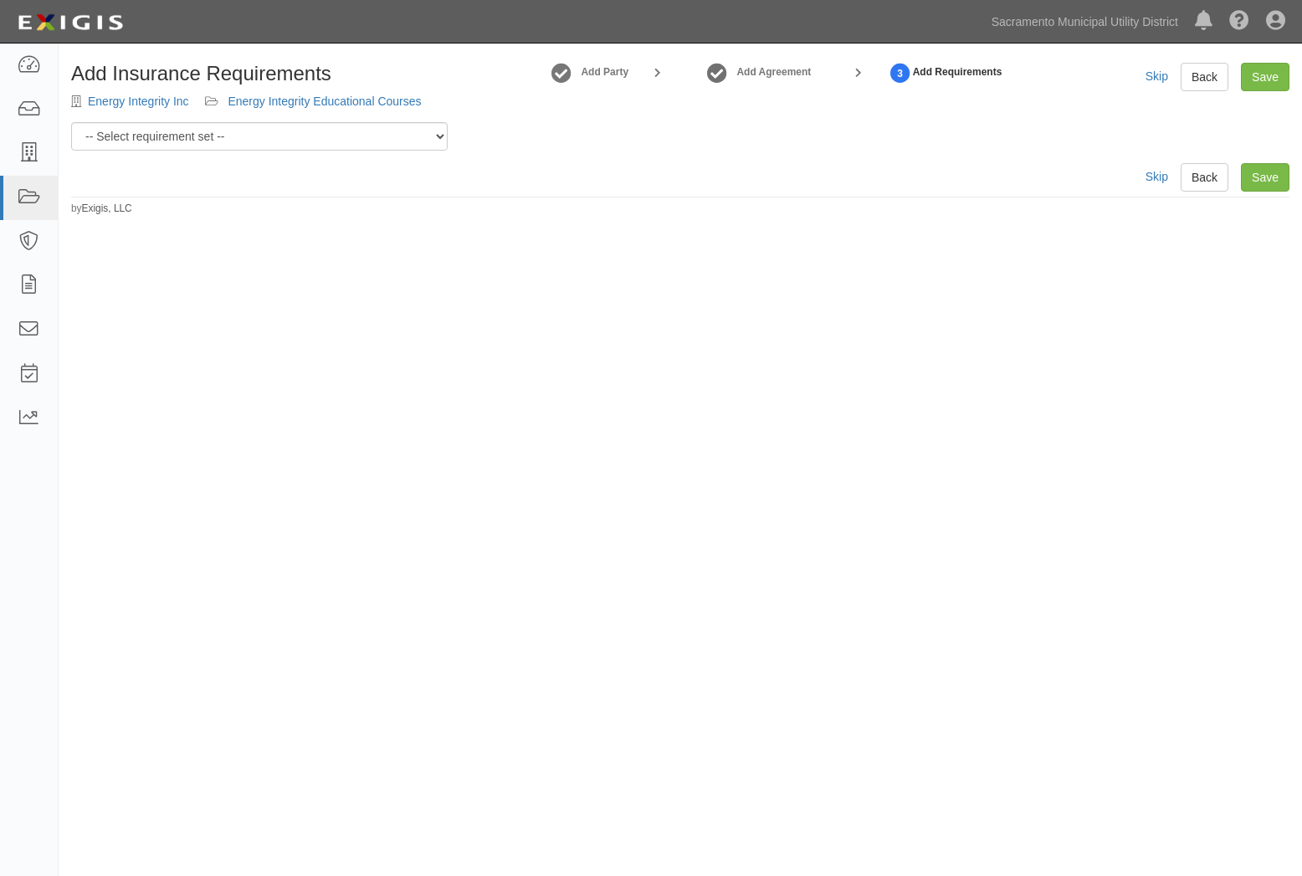
select select "58851"
click at [71, 122] on select "-- Select requirement set -- SIR - 1 (CGL $2M, [MEDICAL_DATA] $2M, WC $1M) SIR …" at bounding box center [259, 136] width 377 height 28
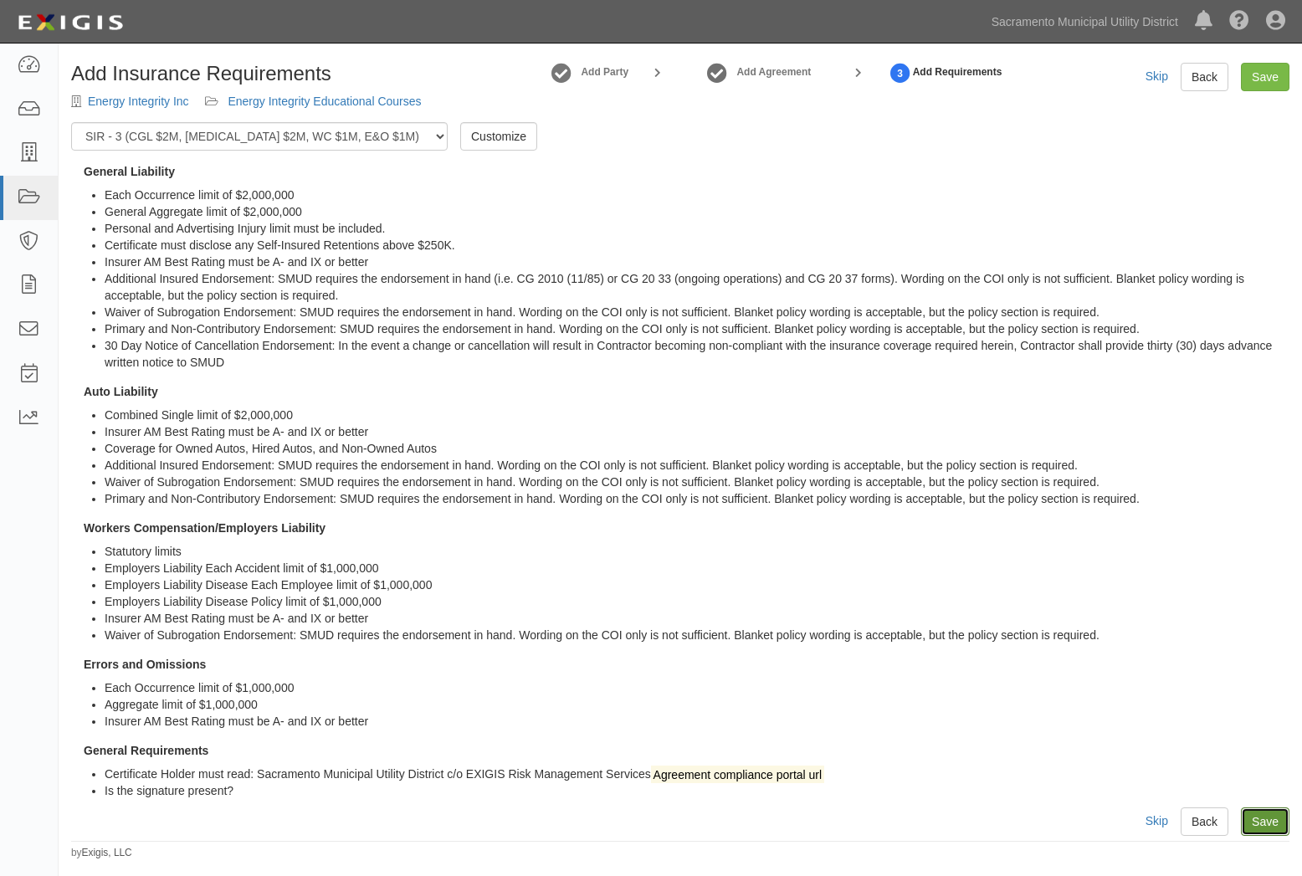
click at [1265, 814] on link "Save" at bounding box center [1265, 821] width 49 height 28
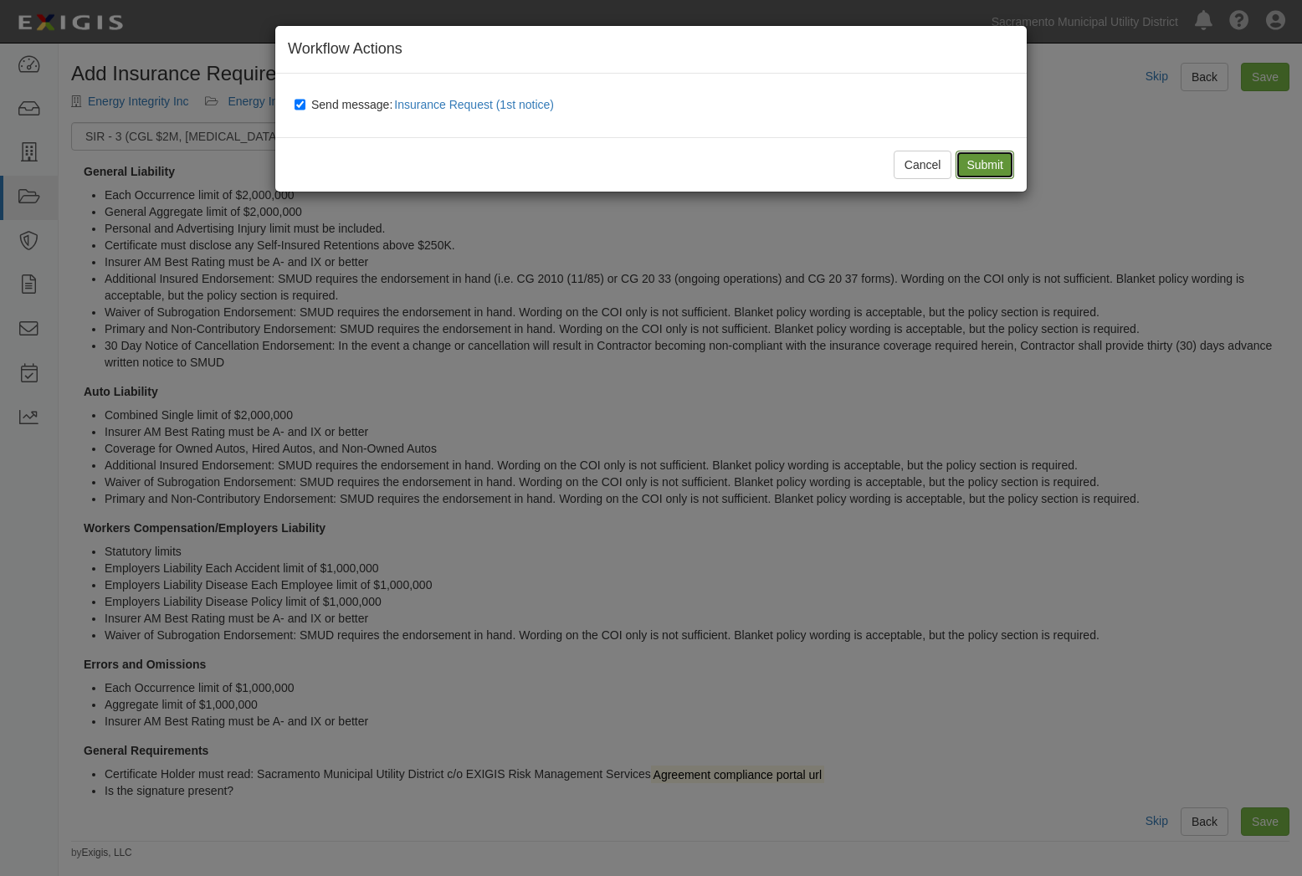
click at [967, 165] on input "Submit" at bounding box center [985, 165] width 59 height 28
